Goal: Task Accomplishment & Management: Manage account settings

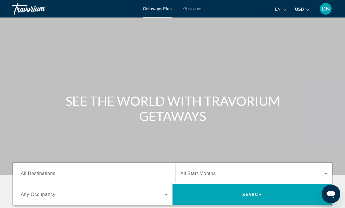
click at [323, 10] on span "DN" at bounding box center [326, 9] width 8 height 6
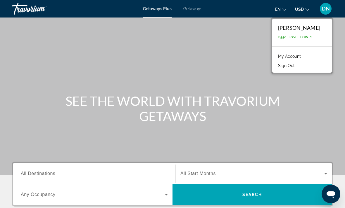
click at [302, 32] on div "[PERSON_NAME] 2,550 Travel Points" at bounding box center [302, 33] width 60 height 28
click at [297, 55] on link "My Account" at bounding box center [289, 57] width 29 height 8
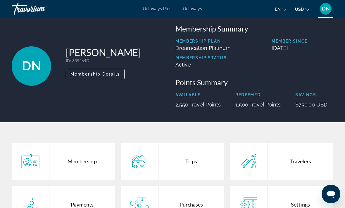
scroll to position [8, 0]
click at [188, 162] on div "Trips" at bounding box center [190, 161] width 65 height 37
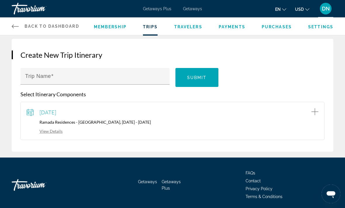
scroll to position [50, 0]
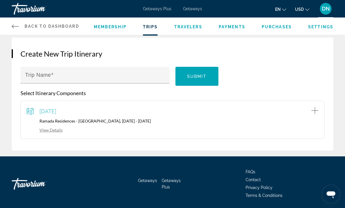
click at [58, 126] on div "View Details" at bounding box center [173, 129] width 292 height 6
click at [56, 131] on link "View Details" at bounding box center [45, 130] width 36 height 5
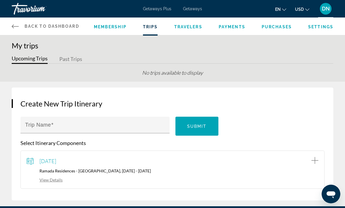
click at [102, 165] on div "[DATE] [GEOGRAPHIC_DATA] - [GEOGRAPHIC_DATA], [DATE] - [DATE] View Details" at bounding box center [173, 170] width 292 height 26
click at [52, 179] on link "View Details" at bounding box center [45, 180] width 36 height 5
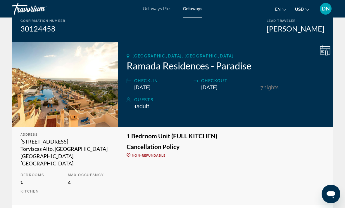
scroll to position [61, 0]
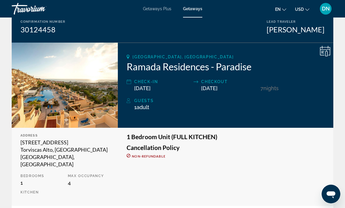
click at [323, 52] on icon "Main content" at bounding box center [325, 51] width 11 height 11
click at [321, 53] on icon "Main content" at bounding box center [325, 51] width 11 height 11
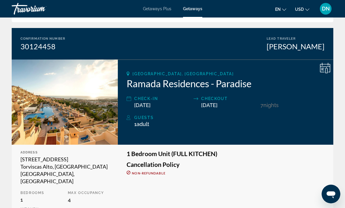
scroll to position [44, 0]
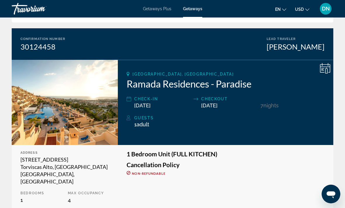
scroll to position [19, 0]
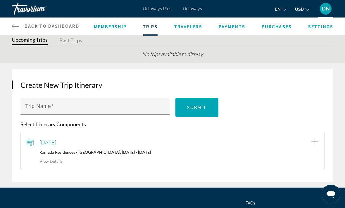
click at [113, 29] on span "Membership" at bounding box center [110, 27] width 33 height 5
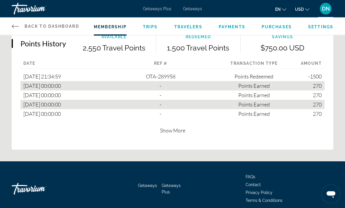
scroll to position [421, 0]
click at [181, 131] on span "Show More" at bounding box center [172, 130] width 25 height 6
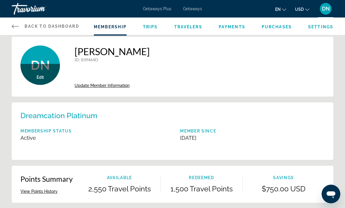
scroll to position [0, 0]
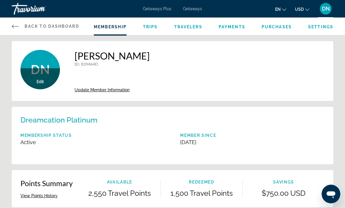
click at [38, 8] on div "Travorium" at bounding box center [41, 8] width 58 height 15
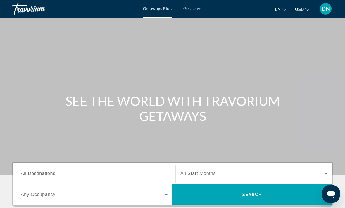
click at [194, 6] on span "Getaways" at bounding box center [192, 8] width 19 height 5
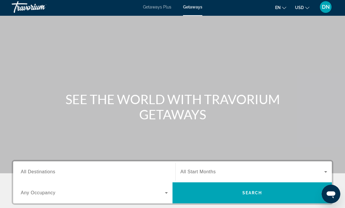
scroll to position [1, 0]
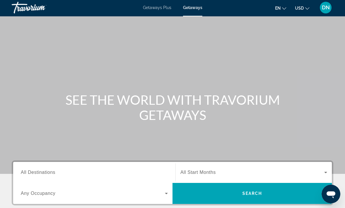
click at [325, 8] on span "DN" at bounding box center [326, 8] width 8 height 6
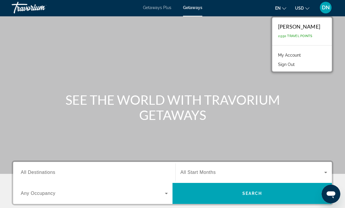
click at [300, 124] on div "Main content" at bounding box center [172, 86] width 345 height 175
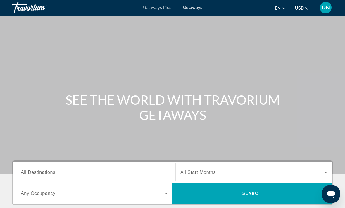
click at [326, 11] on div "DN" at bounding box center [326, 8] width 12 height 12
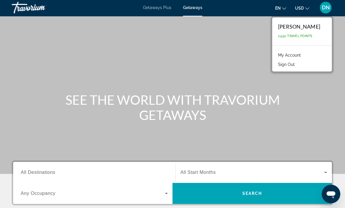
click at [301, 55] on li "My Account" at bounding box center [302, 54] width 54 height 9
click at [295, 55] on link "My Account" at bounding box center [289, 55] width 29 height 8
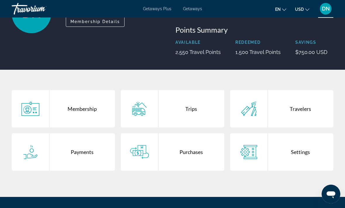
scroll to position [63, 0]
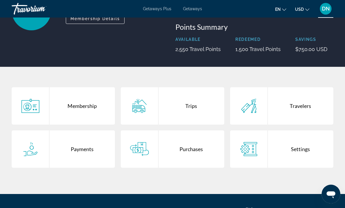
click at [200, 109] on div "Trips" at bounding box center [190, 105] width 65 height 37
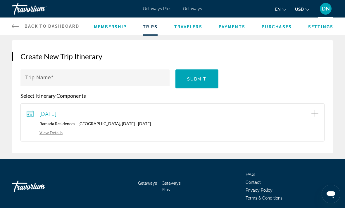
scroll to position [47, 0]
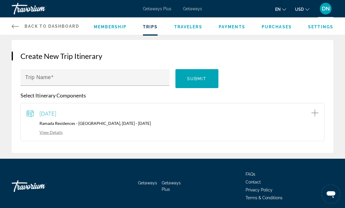
click at [221, 124] on p "Ramada Residences - [GEOGRAPHIC_DATA], [DATE] - [DATE]" at bounding box center [173, 123] width 292 height 5
click at [60, 130] on link "View Details" at bounding box center [45, 132] width 36 height 5
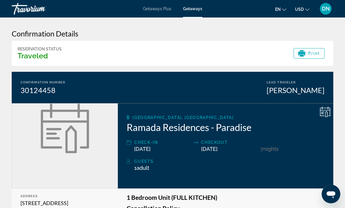
click at [325, 114] on icon "Main content" at bounding box center [325, 112] width 11 height 11
click at [317, 58] on span "Main content" at bounding box center [309, 53] width 31 height 14
click at [323, 8] on span "DN" at bounding box center [326, 9] width 8 height 6
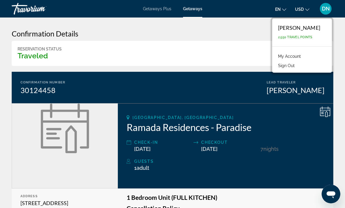
click at [297, 29] on div "[PERSON_NAME]" at bounding box center [299, 28] width 42 height 6
click at [298, 29] on div "[PERSON_NAME]" at bounding box center [299, 28] width 42 height 6
click at [164, 10] on span "Getaways Plus" at bounding box center [157, 8] width 28 height 5
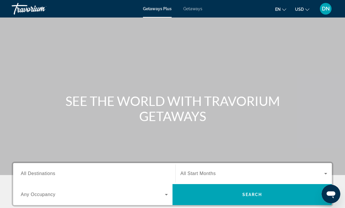
click at [325, 6] on span "DN" at bounding box center [326, 9] width 8 height 6
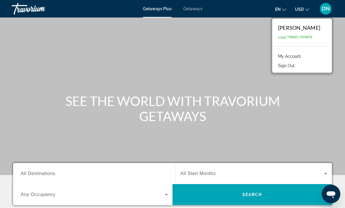
click at [289, 56] on link "My Account" at bounding box center [289, 57] width 29 height 8
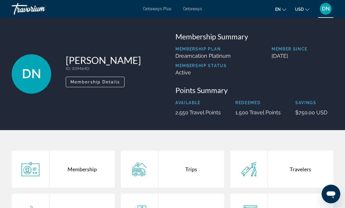
click at [188, 168] on div "Trips" at bounding box center [190, 169] width 65 height 37
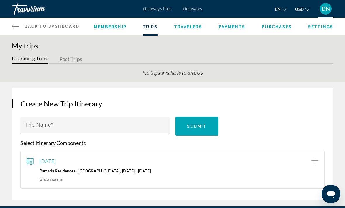
click at [196, 165] on div "[DATE] [GEOGRAPHIC_DATA] - [GEOGRAPHIC_DATA], [DATE] - [DATE] View Details" at bounding box center [173, 170] width 292 height 26
click at [58, 179] on link "View Details" at bounding box center [45, 180] width 36 height 5
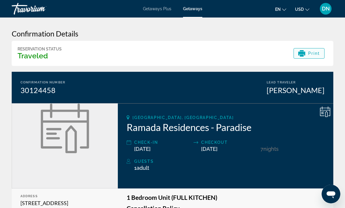
click at [308, 55] on span "Print" at bounding box center [314, 53] width 12 height 5
click at [324, 6] on span "DN" at bounding box center [326, 9] width 8 height 6
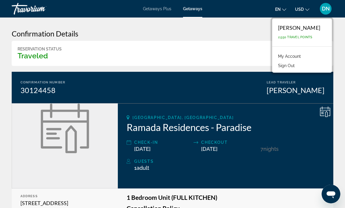
click at [307, 32] on div "[PERSON_NAME] 2,550 Travel Points" at bounding box center [302, 33] width 60 height 28
click at [290, 58] on link "My Account" at bounding box center [289, 57] width 29 height 8
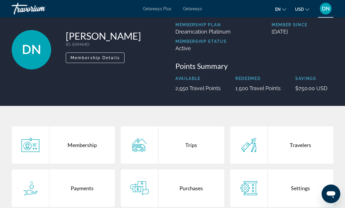
scroll to position [24, 0]
click at [92, 184] on div "Payments" at bounding box center [81, 188] width 65 height 37
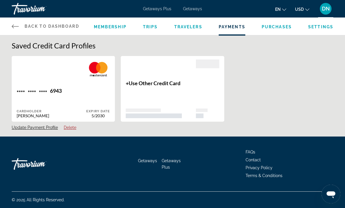
click at [277, 26] on span "Purchases" at bounding box center [276, 27] width 30 height 5
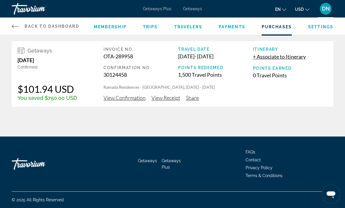
click at [322, 10] on span "DN" at bounding box center [326, 9] width 8 height 6
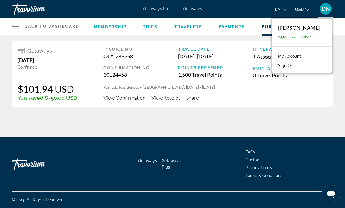
click at [275, 122] on div "Back to Dashboard Dashboard Membership Trips Travelers Payments Purchases Setti…" at bounding box center [172, 68] width 345 height 137
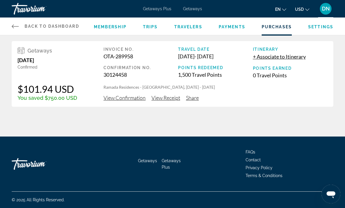
click at [323, 7] on span "DN" at bounding box center [326, 9] width 8 height 6
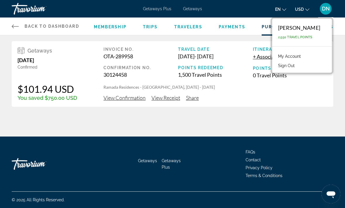
click at [309, 32] on div "[PERSON_NAME] 2,550 Travel Points" at bounding box center [302, 33] width 60 height 28
click at [293, 58] on link "My Account" at bounding box center [289, 57] width 29 height 8
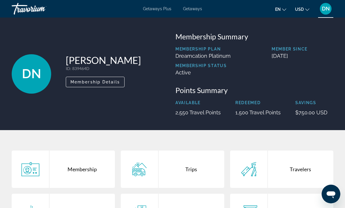
click at [194, 10] on span "Getaways" at bounding box center [192, 8] width 19 height 5
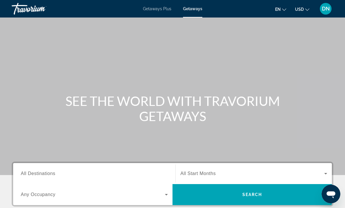
click at [327, 11] on span "DN" at bounding box center [326, 9] width 8 height 6
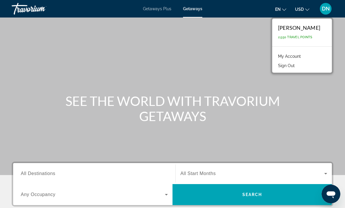
click at [283, 60] on link "My Account" at bounding box center [289, 57] width 29 height 8
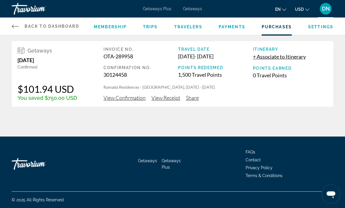
click at [326, 10] on span "DN" at bounding box center [326, 9] width 8 height 6
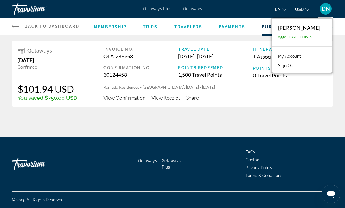
click at [318, 29] on div "[PERSON_NAME]" at bounding box center [299, 28] width 42 height 6
click at [303, 55] on li "My Account" at bounding box center [302, 55] width 54 height 9
click at [297, 58] on link "My Account" at bounding box center [289, 57] width 29 height 8
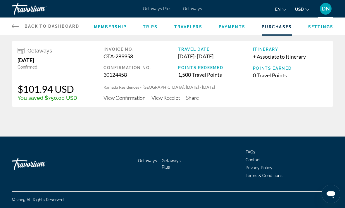
click at [52, 23] on link "Back to Dashboard Dashboard" at bounding box center [45, 27] width 67 height 18
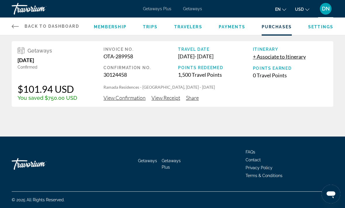
click at [173, 99] on span "View Receipt" at bounding box center [165, 98] width 29 height 6
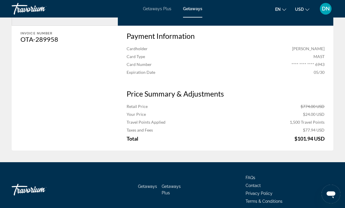
scroll to position [163, 0]
